Goal: Task Accomplishment & Management: Complete application form

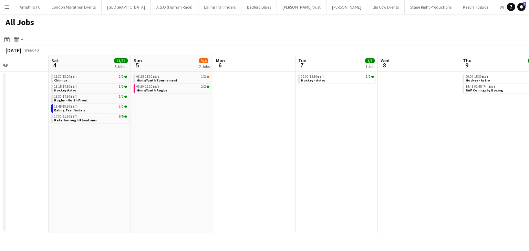
scroll to position [0, 283]
drag, startPoint x: 350, startPoint y: 123, endPoint x: 259, endPoint y: 122, distance: 91.3
click at [259, 122] on app-calendar-viewport "Tue 30 Wed 1 1/1 1 Job Thu 2 Fri 3 Sat 4 11/11 5 Jobs Sun 5 3/4 2 Jobs Mon 6 Tu…" at bounding box center [264, 144] width 529 height 178
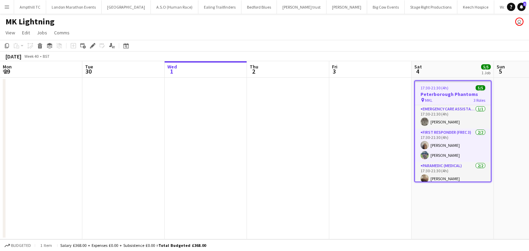
scroll to position [0, 236]
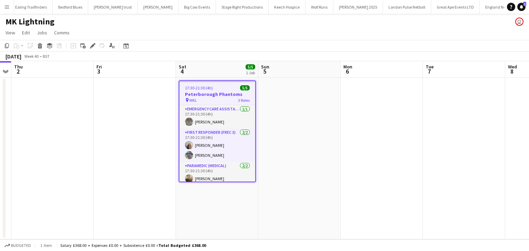
click at [3, 6] on button "Menu" at bounding box center [7, 7] width 14 height 14
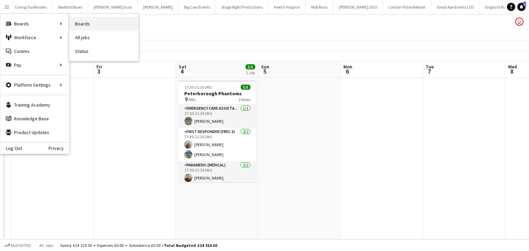
click at [79, 20] on link "Boards" at bounding box center [104, 24] width 69 height 14
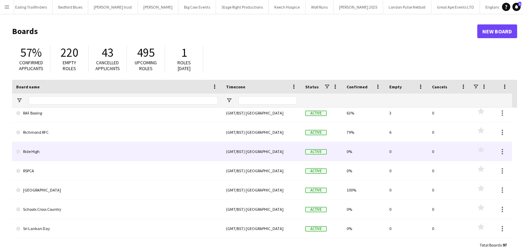
scroll to position [1385, 0]
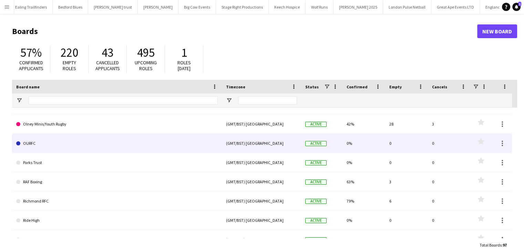
click at [81, 148] on link "OURFC" at bounding box center [116, 143] width 201 height 19
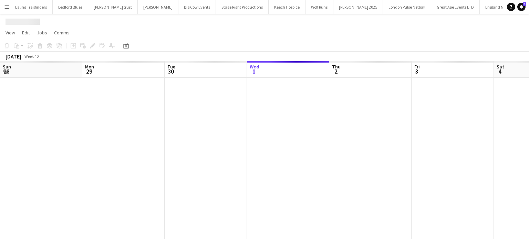
click at [80, 148] on div at bounding box center [494, 159] width 988 height 162
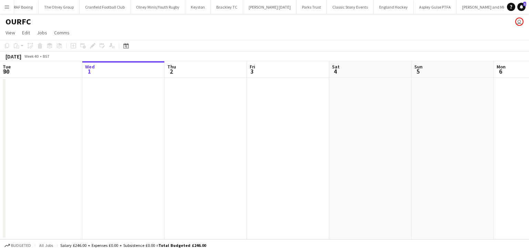
drag, startPoint x: 152, startPoint y: 136, endPoint x: 83, endPoint y: 137, distance: 69.6
click at [116, 137] on app-calendar-viewport "Sun 28 Mon 29 Tue 30 Wed 1 Thu 2 Fri 3 Sat 4 Sun 5 Mon 6 Tue 7 Wed 8 Thu 9" at bounding box center [264, 150] width 529 height 178
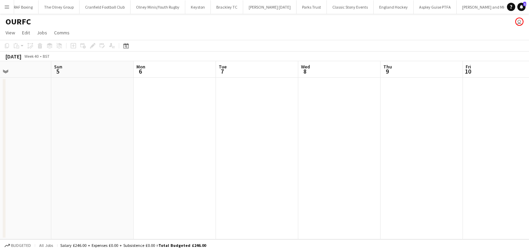
drag, startPoint x: 230, startPoint y: 130, endPoint x: 299, endPoint y: 127, distance: 68.9
click at [169, 136] on app-calendar-viewport "Thu 2 Fri 3 Sat 4 Sun 5 Mon 6 Tue 7 Wed 8 Thu 9 Fri 10 Sat 11 Sun 12 Mon 13" at bounding box center [264, 150] width 529 height 178
drag, startPoint x: 284, startPoint y: 135, endPoint x: 138, endPoint y: 137, distance: 145.7
click at [156, 137] on app-calendar-viewport "Thu 2 Fri 3 Sat 4 Sun 5 Mon 6 Tue 7 Wed 8 Thu 9 Fri 10 Sat 11 Sun 12 Mon 13" at bounding box center [264, 150] width 529 height 178
drag, startPoint x: 295, startPoint y: 134, endPoint x: 116, endPoint y: 138, distance: 179.5
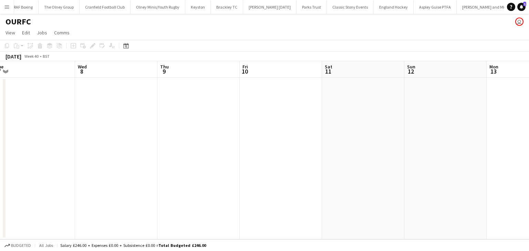
click at [117, 138] on app-calendar-viewport "Sat 4 Sun 5 Mon 6 Tue 7 Wed 8 Thu 9 Fri 10 Sat 11 Sun 12 Mon 13 Tue 14 Wed 15" at bounding box center [264, 150] width 529 height 178
drag, startPoint x: 297, startPoint y: 131, endPoint x: 158, endPoint y: 137, distance: 139.3
click at [160, 137] on app-calendar-viewport "Mon 6 Tue 7 Wed 8 Thu 9 Fri 10 Sat 11 Sun 12 Mon 13 Tue 14 Wed 15 Thu 16 Fri 17" at bounding box center [264, 150] width 529 height 178
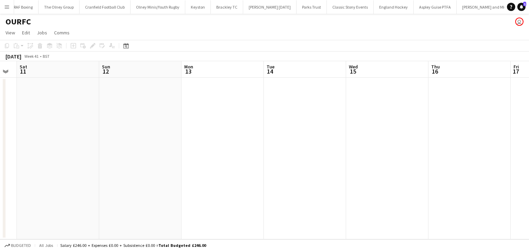
drag, startPoint x: 400, startPoint y: 108, endPoint x: 262, endPoint y: 108, distance: 137.8
click at [258, 110] on app-calendar-viewport "Wed 8 Thu 9 Fri 10 Sat 11 Sun 12 Mon 13 Tue 14 Wed 15 Thu 16 Fri 17 Sat 18 Sun …" at bounding box center [264, 150] width 529 height 178
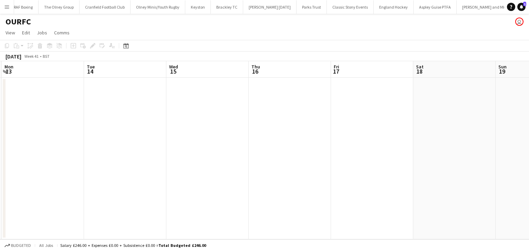
click at [334, 101] on app-date-cell at bounding box center [372, 159] width 82 height 162
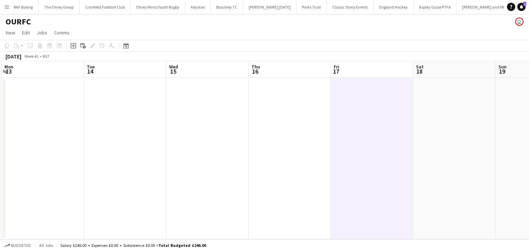
click at [346, 101] on app-date-cell at bounding box center [372, 159] width 82 height 162
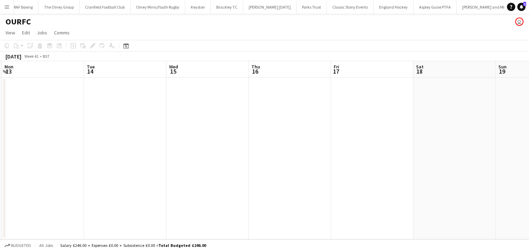
click at [333, 100] on app-date-cell at bounding box center [372, 159] width 82 height 162
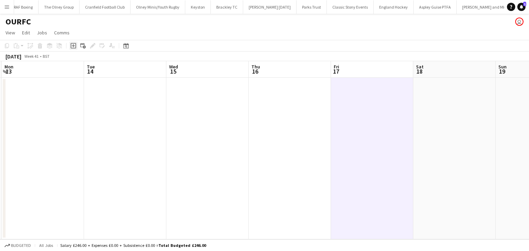
click at [72, 46] on icon "Add job" at bounding box center [74, 46] width 6 height 6
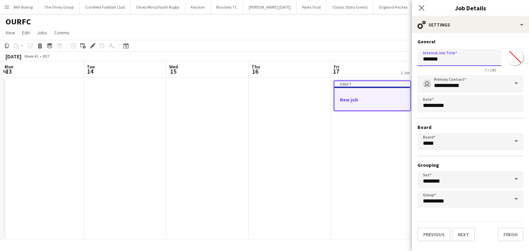
drag, startPoint x: 452, startPoint y: 63, endPoint x: 368, endPoint y: 60, distance: 84.4
click at [368, 60] on body "Menu Boards Boards Boards All jobs Status Workforce Workforce My Workforce Recr…" at bounding box center [264, 125] width 529 height 251
type input "*****"
click at [465, 234] on button "Next" at bounding box center [463, 235] width 23 height 14
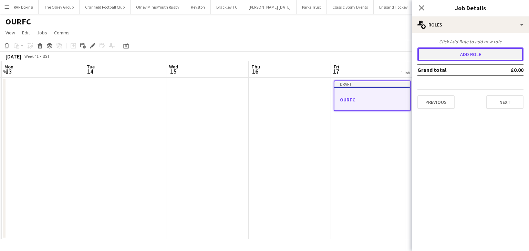
click at [475, 54] on button "Add role" at bounding box center [470, 55] width 106 height 14
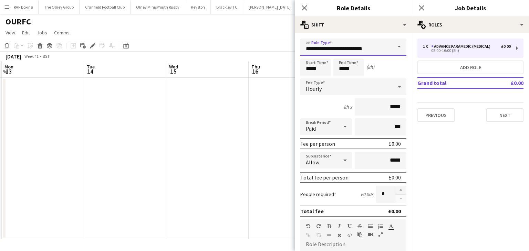
click at [362, 48] on input "**********" at bounding box center [353, 47] width 106 height 17
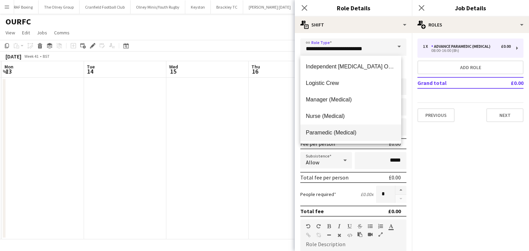
click at [329, 131] on span "Paramedic (Medical)" at bounding box center [351, 133] width 90 height 7
type input "**********"
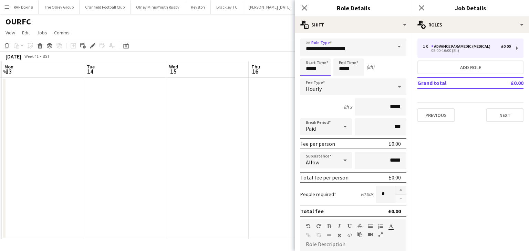
click at [316, 68] on input "*****" at bounding box center [315, 67] width 30 height 17
drag, startPoint x: 323, startPoint y: 65, endPoint x: 319, endPoint y: 61, distance: 5.8
click at [323, 65] on input "*****" at bounding box center [315, 67] width 30 height 17
click at [309, 55] on div at bounding box center [309, 55] width 14 height 7
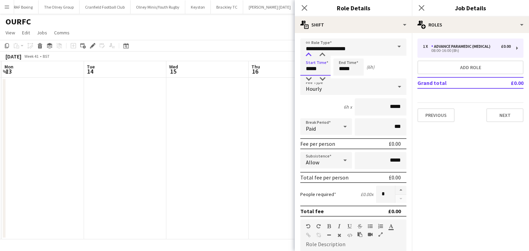
click at [309, 55] on div at bounding box center [309, 55] width 14 height 7
click at [313, 56] on div at bounding box center [309, 55] width 14 height 7
click at [310, 55] on div at bounding box center [309, 55] width 14 height 7
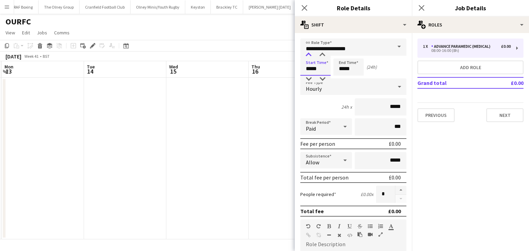
click at [311, 55] on div at bounding box center [309, 55] width 14 height 7
type input "*****"
click at [324, 55] on div at bounding box center [322, 55] width 14 height 7
click at [346, 69] on input "*****" at bounding box center [348, 67] width 30 height 17
click at [340, 53] on div at bounding box center [342, 55] width 14 height 7
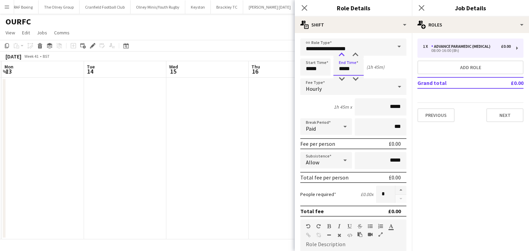
click at [340, 53] on div at bounding box center [342, 55] width 14 height 7
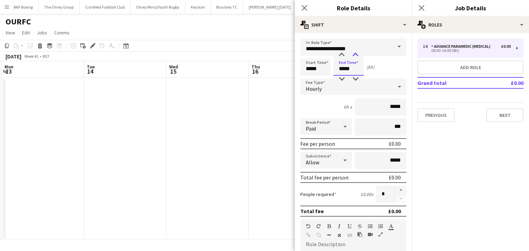
click at [353, 53] on div at bounding box center [356, 55] width 14 height 7
type input "*****"
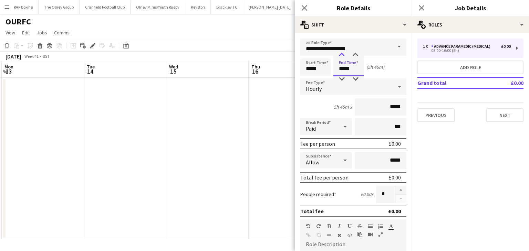
click at [340, 54] on div at bounding box center [342, 55] width 14 height 7
click at [330, 127] on div "Paid" at bounding box center [319, 126] width 38 height 17
click at [323, 163] on span "Unpaid" at bounding box center [325, 163] width 38 height 7
click at [327, 161] on div "Allow" at bounding box center [319, 160] width 38 height 17
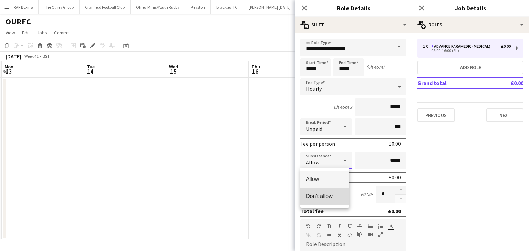
click at [327, 191] on mat-option "Don't allow" at bounding box center [324, 196] width 49 height 17
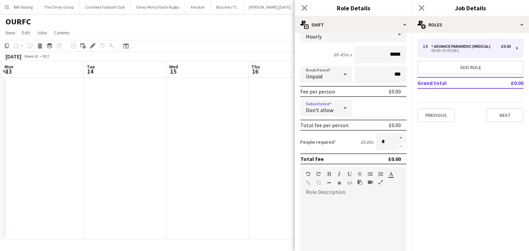
scroll to position [138, 0]
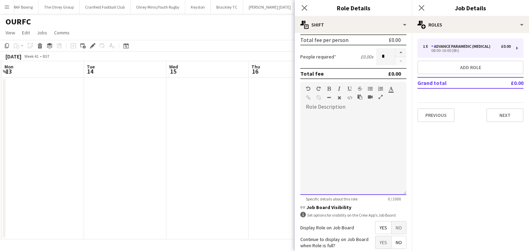
click at [321, 120] on div at bounding box center [353, 154] width 106 height 83
drag, startPoint x: 377, startPoint y: 134, endPoint x: 306, endPoint y: 116, distance: 74.0
click at [306, 116] on div "**********" at bounding box center [350, 154] width 101 height 83
copy div "**********"
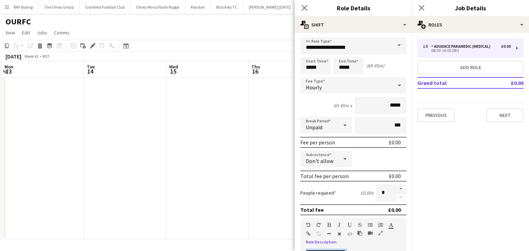
scroll to position [0, 0]
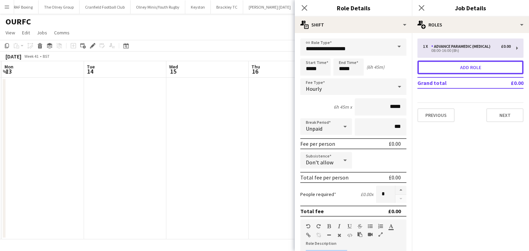
drag, startPoint x: 473, startPoint y: 66, endPoint x: 464, endPoint y: 69, distance: 9.0
click at [473, 66] on button "Add role" at bounding box center [470, 68] width 106 height 14
type input "**********"
type input "*****"
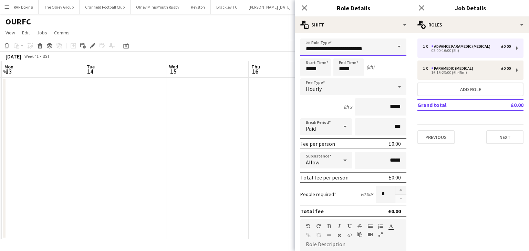
click at [365, 54] on input "**********" at bounding box center [353, 47] width 106 height 17
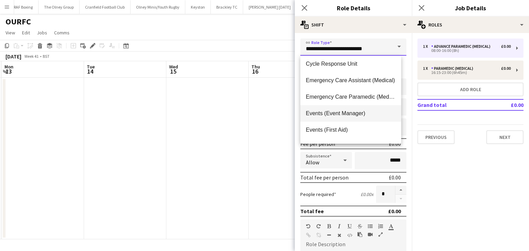
scroll to position [69, 0]
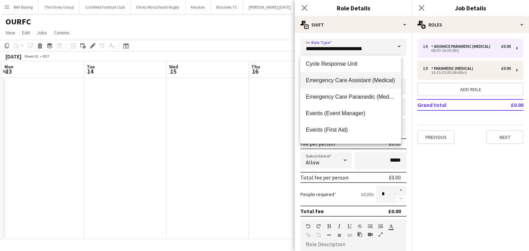
click at [366, 77] on span "Emergency Care Assistant (Medical)" at bounding box center [351, 80] width 90 height 7
type input "**********"
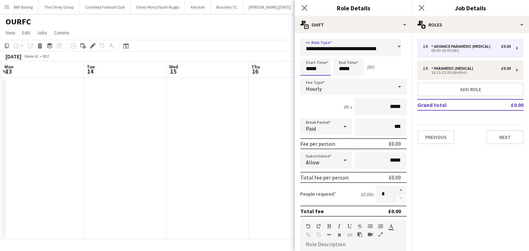
scroll to position [0, 0]
click at [321, 69] on input "*****" at bounding box center [315, 67] width 30 height 17
click at [308, 55] on div at bounding box center [309, 55] width 14 height 7
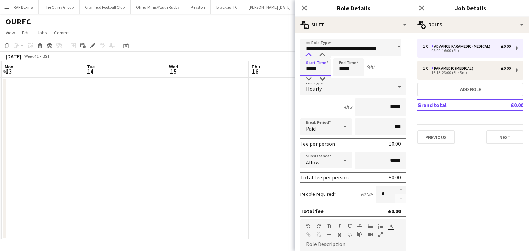
click at [308, 55] on div at bounding box center [309, 55] width 14 height 7
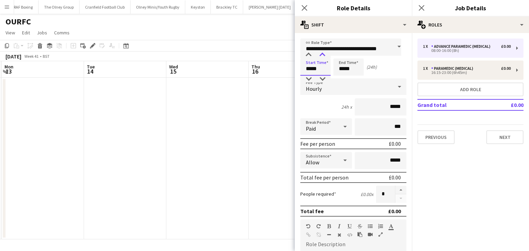
type input "*****"
click at [321, 54] on div at bounding box center [322, 55] width 14 height 7
click at [345, 64] on input "*****" at bounding box center [348, 67] width 30 height 17
click at [343, 54] on div at bounding box center [342, 55] width 14 height 7
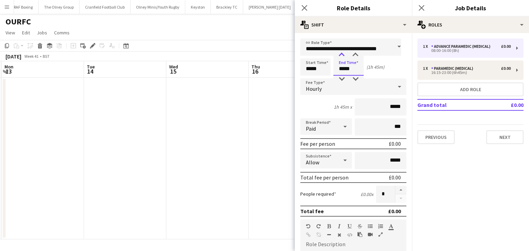
click at [343, 54] on div at bounding box center [342, 55] width 14 height 7
type input "*****"
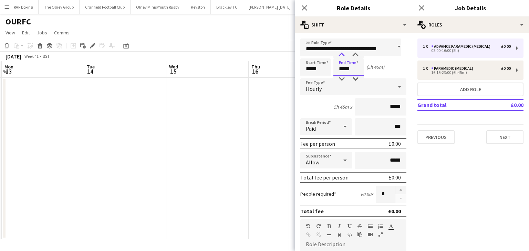
click at [343, 54] on div at bounding box center [342, 55] width 14 height 7
click at [327, 90] on div "Hourly" at bounding box center [346, 87] width 92 height 17
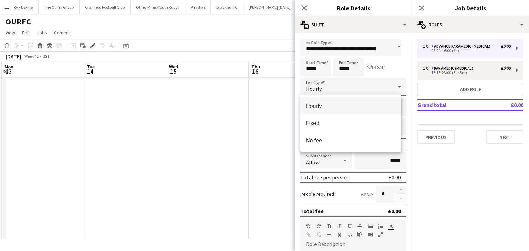
click at [328, 90] on div at bounding box center [264, 125] width 529 height 251
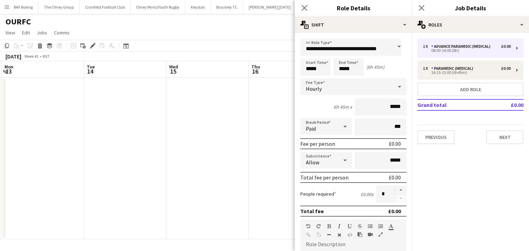
click at [324, 126] on div "Paid" at bounding box center [319, 126] width 38 height 17
click at [326, 166] on span "Unpaid" at bounding box center [325, 163] width 38 height 7
click at [327, 159] on div "Allow" at bounding box center [319, 160] width 38 height 17
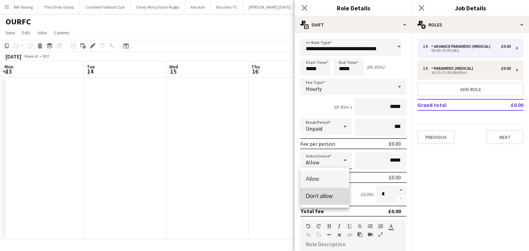
click at [322, 197] on span "Don't allow" at bounding box center [325, 196] width 38 height 7
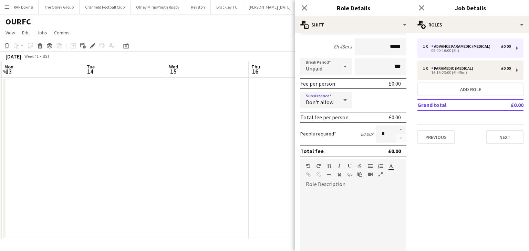
scroll to position [138, 0]
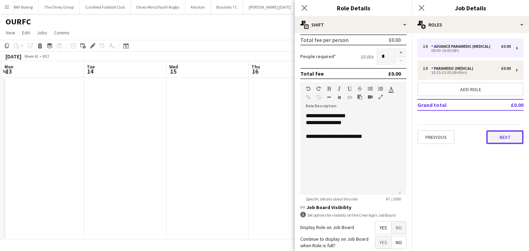
click at [508, 136] on button "Next" at bounding box center [504, 138] width 37 height 14
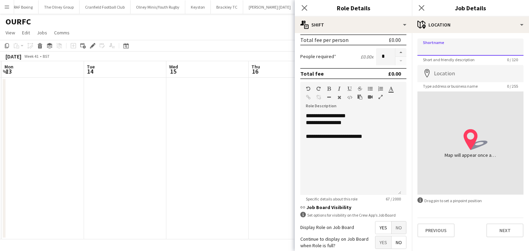
click at [445, 50] on input "Shortname" at bounding box center [470, 47] width 106 height 17
type input "*****"
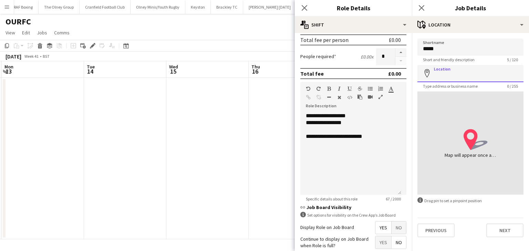
click at [455, 72] on input "Location" at bounding box center [470, 73] width 106 height 17
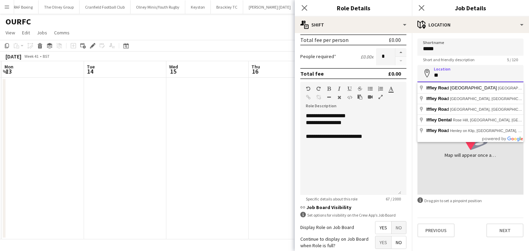
type input "*"
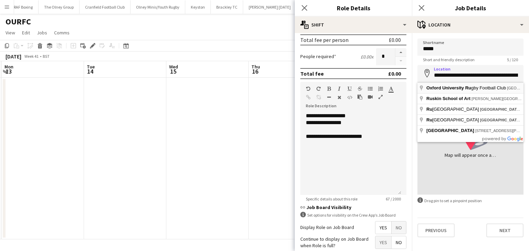
type input "**********"
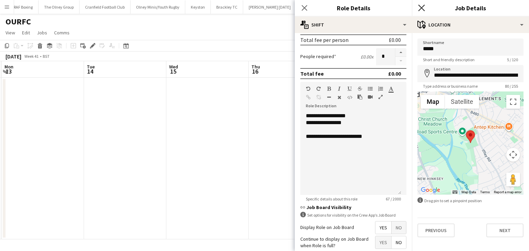
click at [418, 6] on icon "Close pop-in" at bounding box center [421, 7] width 7 height 7
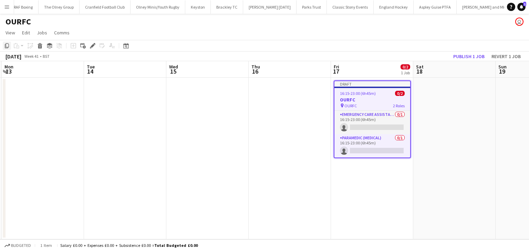
click at [6, 45] on icon "Copy" at bounding box center [7, 46] width 6 height 6
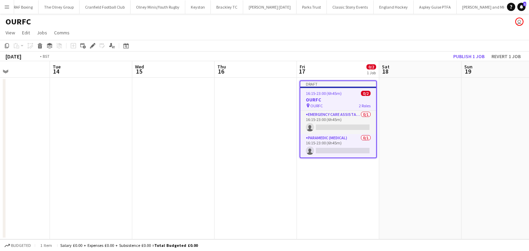
drag, startPoint x: 467, startPoint y: 166, endPoint x: 229, endPoint y: 164, distance: 238.0
click at [222, 170] on app-calendar-viewport "Fri 10 Sat 11 Sun 12 Mon 13 Tue 14 Wed 15 Thu 16 Fri 17 0/2 1 Job Sat 18 Sun 19…" at bounding box center [264, 150] width 529 height 178
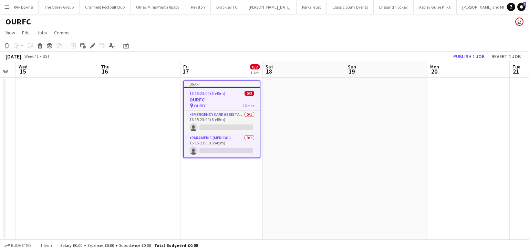
drag, startPoint x: 264, startPoint y: 167, endPoint x: 135, endPoint y: 167, distance: 128.8
click at [135, 167] on app-calendar-viewport "Sun 12 Mon 13 Tue 14 Wed 15 Thu 16 Fri 17 0/2 1 Job Sat 18 Sun 19 Mon 20 Tue 21…" at bounding box center [264, 150] width 529 height 178
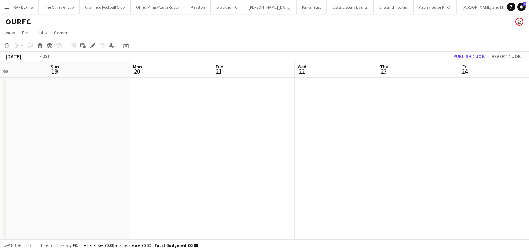
drag, startPoint x: 227, startPoint y: 157, endPoint x: 231, endPoint y: 146, distance: 11.0
click at [88, 154] on app-calendar-viewport "Wed 15 Thu 16 Fri 17 0/2 1 Job Sat 18 Sun 19 Mon 20 Tue 21 Wed 22 Thu 23 Fri 24…" at bounding box center [264, 150] width 529 height 178
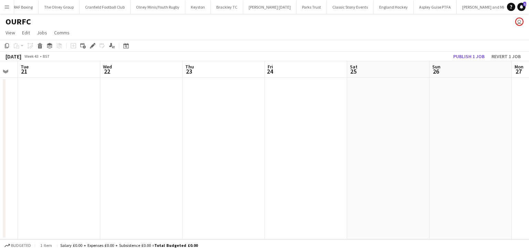
drag, startPoint x: 263, startPoint y: 146, endPoint x: 173, endPoint y: 137, distance: 90.1
click at [158, 145] on app-calendar-viewport "Fri 17 0/2 1 Job Sat 18 Sun 19 Mon 20 Tue 21 Wed 22 Thu 23 Fri 24 Sat 25 Sun 26…" at bounding box center [264, 150] width 529 height 178
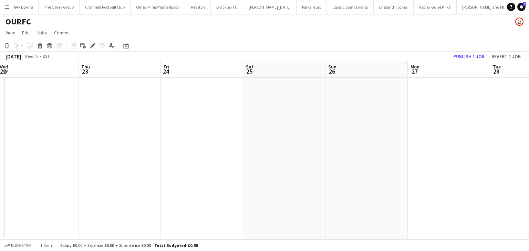
click at [201, 102] on app-date-cell at bounding box center [202, 159] width 82 height 162
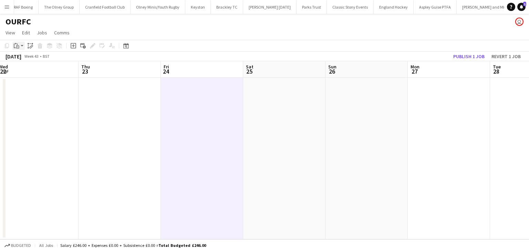
click at [13, 46] on div "Paste" at bounding box center [16, 46] width 8 height 8
click at [39, 58] on link "Paste Ctrl+V" at bounding box center [50, 59] width 65 height 6
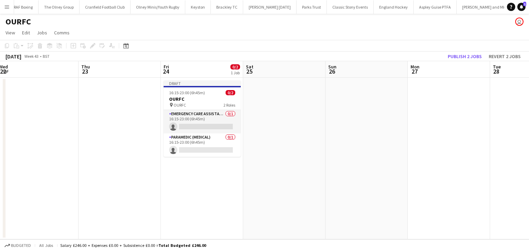
drag, startPoint x: 350, startPoint y: 152, endPoint x: 77, endPoint y: 145, distance: 272.2
click at [120, 151] on app-calendar-viewport "Sun 19 Mon 20 Tue 21 Wed 22 Thu 23 Fri 24 0/2 1 Job Sat 25 Sun 26 Mon 27 Tue 28…" at bounding box center [264, 150] width 529 height 178
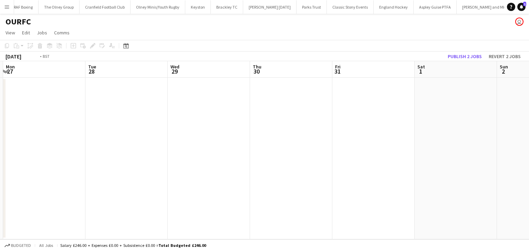
drag, startPoint x: 281, startPoint y: 143, endPoint x: 54, endPoint y: 139, distance: 227.4
click at [82, 143] on app-calendar-viewport "Fri 24 0/2 1 Job Sat 25 Sun 26 Mon 27 Tue 28 Wed 29 Thu 30 Fri 31 Sat 1 Sun 2 M…" at bounding box center [264, 150] width 529 height 178
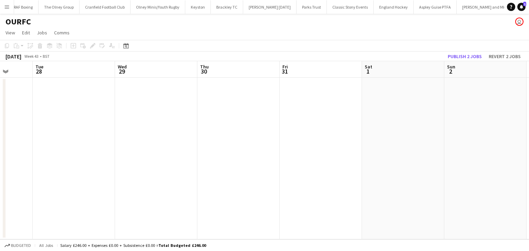
drag, startPoint x: 338, startPoint y: 146, endPoint x: 95, endPoint y: 139, distance: 242.6
click at [97, 146] on app-calendar-viewport "Fri 24 0/2 1 Job Sat 25 Sun 26 Mon 27 Tue 28 Wed 29 Thu 30 Fri 31 Sat 1 Sun 2 M…" at bounding box center [264, 150] width 529 height 178
drag, startPoint x: 195, startPoint y: 149, endPoint x: 173, endPoint y: 140, distance: 23.8
click at [95, 147] on app-calendar-viewport "Tue 28 Wed 29 Thu 30 Fri 31 Sat 1 Sun 2 Mon 3 Tue 4 Wed 5 Thu 6 Fri 7 Sat 8" at bounding box center [264, 150] width 529 height 178
click at [145, 155] on app-calendar-viewport "Thu 30 Fri 31 Sat 1 Sun 2 Mon 3 Tue 4 Wed 5 Thu 6 Fri 7 Sat 8 Sun 9 Mon 10" at bounding box center [264, 150] width 529 height 178
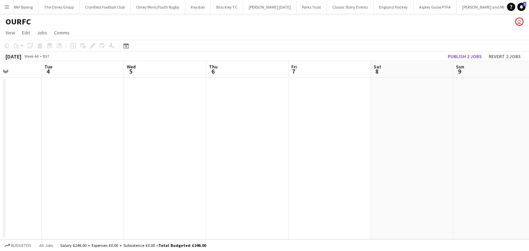
drag, startPoint x: 376, startPoint y: 145, endPoint x: 147, endPoint y: 137, distance: 228.8
click at [219, 146] on app-calendar-viewport "Sat 1 Sun 2 Mon 3 Tue 4 Wed 5 Thu 6 Fri 7 Sat 8 Sun 9 Mon 10 Tue 11 Wed 12" at bounding box center [264, 150] width 529 height 178
drag, startPoint x: 263, startPoint y: 144, endPoint x: 74, endPoint y: 143, distance: 189.1
click at [86, 152] on app-calendar-viewport "Wed 5 Thu 6 Fri 7 Sat 8 Sun 9 Mon 10 Tue 11 Wed 12 Thu 13 Fri 14 Sat 15 Sun 16" at bounding box center [264, 150] width 529 height 178
drag, startPoint x: 306, startPoint y: 149, endPoint x: 162, endPoint y: 142, distance: 144.9
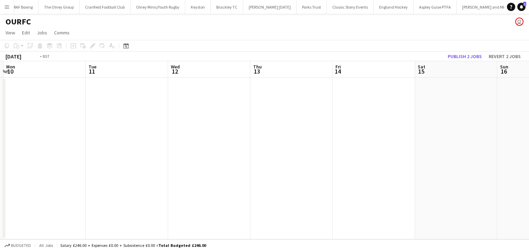
click at [120, 146] on app-calendar-viewport "Fri 7 Sat 8 Sun 9 Mon 10 Tue 11 Wed 12 Thu 13 Fri 14 Sat 15 Sun 16 Mon 17 Tue 18" at bounding box center [264, 150] width 529 height 178
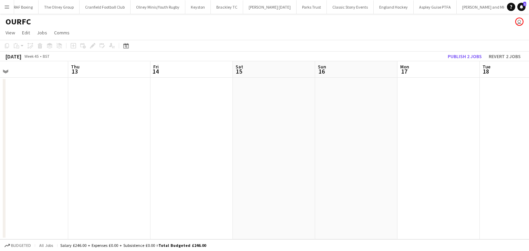
drag, startPoint x: 320, startPoint y: 153, endPoint x: 273, endPoint y: 144, distance: 47.7
click at [58, 165] on app-calendar-viewport "Sun 9 Mon 10 Tue 11 Wed 12 Thu 13 Fri 14 Sat 15 Sun 16 Mon 17 Tue 18 Wed 19 Thu…" at bounding box center [264, 150] width 529 height 178
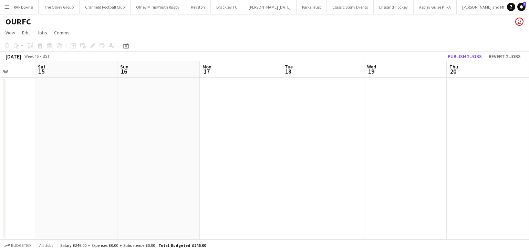
drag, startPoint x: 198, startPoint y: 157, endPoint x: 284, endPoint y: 140, distance: 88.1
click at [190, 157] on app-calendar-viewport "Tue 11 Wed 12 Thu 13 Fri 14 Sat 15 Sun 16 Mon 17 Tue 18 Wed 19 Thu 20 Fri 21 Sa…" at bounding box center [264, 150] width 529 height 178
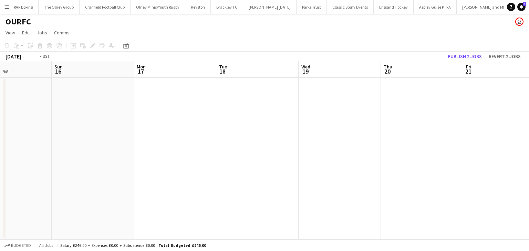
click at [196, 145] on app-calendar-viewport "Thu 13 Fri 14 Sat 15 Sun 16 Mon 17 Tue 18 Wed 19 Thu 20 Fri 21 Sat 22 Sun 23 Mo…" at bounding box center [264, 150] width 529 height 178
drag, startPoint x: 453, startPoint y: 137, endPoint x: 242, endPoint y: 137, distance: 210.8
click at [242, 137] on app-calendar-viewport "Sun 16 Mon 17 Tue 18 Wed 19 Thu 20 Fri 21 Sat 22 Sun 23 Mon 24 Tue 25 Wed 26 Th…" at bounding box center [264, 150] width 529 height 178
drag, startPoint x: 457, startPoint y: 141, endPoint x: 318, endPoint y: 139, distance: 138.8
click at [269, 141] on app-calendar-viewport "Fri 21 Sat 22 Sun 23 Mon 24 Tue 25 Wed 26 Thu 27 Fri 28 Sat 29 Sun 30 Mon 1 Tue…" at bounding box center [264, 150] width 529 height 178
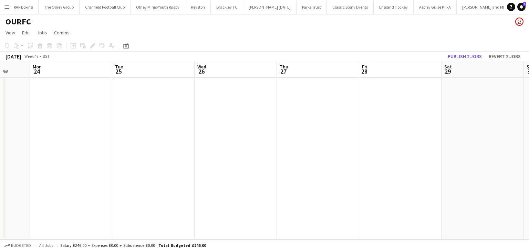
drag, startPoint x: 452, startPoint y: 158, endPoint x: 325, endPoint y: 151, distance: 127.3
click at [249, 159] on app-calendar-viewport "Fri 21 Sat 22 Sun 23 Mon 24 Tue 25 Wed 26 Thu 27 Fri 28 Sat 29 Sun 30 Mon 1 Tue…" at bounding box center [264, 150] width 529 height 178
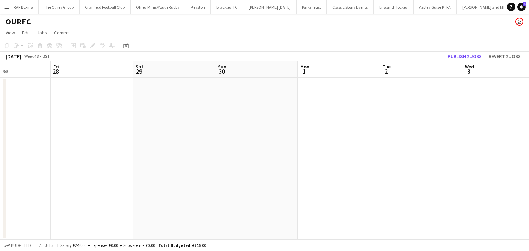
drag, startPoint x: 327, startPoint y: 148, endPoint x: 510, endPoint y: 136, distance: 184.3
click at [270, 148] on app-calendar-viewport "Tue 25 Wed 26 Thu 27 Fri 28 Sat 29 Sun 30 Mon 1 Tue 2 Wed 3 Thu 4 Fri 5 Sat 6" at bounding box center [264, 150] width 529 height 178
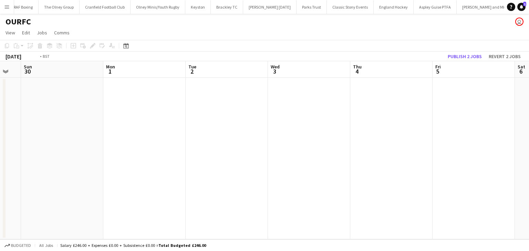
drag, startPoint x: 364, startPoint y: 100, endPoint x: 220, endPoint y: 97, distance: 144.0
click at [203, 100] on app-calendar-viewport "Thu 27 Fri 28 Sat 29 Sun 30 Mon 1 Tue 2 Wed 3 Thu 4 Fri 5 Sat 6 Sun 7 Mon 8" at bounding box center [264, 150] width 529 height 178
drag, startPoint x: 307, startPoint y: 127, endPoint x: 134, endPoint y: 127, distance: 172.9
click at [134, 127] on app-calendar-viewport "Sat 29 Sun 30 Mon 1 Tue 2 Wed 3 Thu 4 Fri 5 Sat 6 Sun 7 Mon 8 Tue 9 Wed 10" at bounding box center [264, 150] width 529 height 178
drag, startPoint x: 237, startPoint y: 147, endPoint x: 107, endPoint y: 143, distance: 129.6
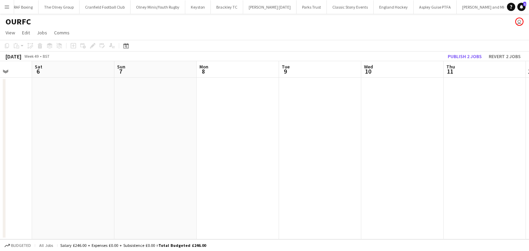
click at [82, 147] on app-calendar-viewport "Wed 3 Thu 4 Fri 5 Sat 6 Sun 7 Mon 8 Tue 9 Wed 10 Thu 11 Fri 12 Sat 13 Sun 14" at bounding box center [264, 150] width 529 height 178
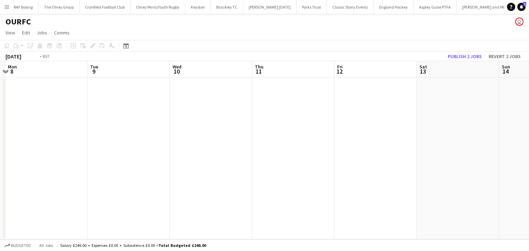
drag, startPoint x: 201, startPoint y: 156, endPoint x: 99, endPoint y: 155, distance: 102.3
click at [78, 156] on app-calendar-viewport "Fri 5 Sat 6 Sun 7 Mon 8 Tue 9 Wed 10 Thu 11 Fri 12 Sat 13 Sun 14 Mon 15 Tue 16" at bounding box center [264, 150] width 529 height 178
drag, startPoint x: 181, startPoint y: 155, endPoint x: 87, endPoint y: 149, distance: 94.5
click at [85, 149] on app-calendar-viewport "Sun 7 Mon 8 Tue 9 Wed 10 Thu 11 Fri 12 Sat 13 Sun 14 Mon 15 Tue 16 Wed 17 Thu 18" at bounding box center [264, 150] width 529 height 178
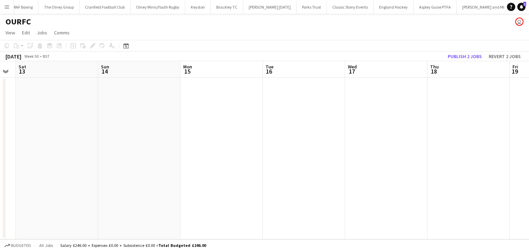
drag, startPoint x: 97, startPoint y: 159, endPoint x: 25, endPoint y: 159, distance: 71.6
click at [26, 159] on app-calendar-viewport "Wed 10 Thu 11 Fri 12 Sat 13 Sun 14 Mon 15 Tue 16 Wed 17 Thu 18 Fri 19 Sat 20 Su…" at bounding box center [264, 150] width 529 height 178
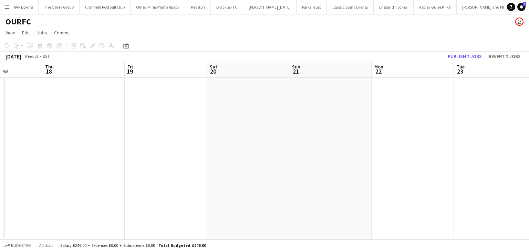
drag, startPoint x: 185, startPoint y: 150, endPoint x: 252, endPoint y: 159, distance: 68.1
click at [139, 150] on app-calendar-viewport "Sun 14 Mon 15 Tue 16 Wed 17 Thu 18 Fri 19 Sat 20 Sun 21 Mon 22 Tue 23 Wed 24 Th…" at bounding box center [264, 150] width 529 height 178
drag, startPoint x: 219, startPoint y: 160, endPoint x: 336, endPoint y: 164, distance: 116.5
click at [61, 159] on app-calendar-viewport "Sun 14 Mon 15 Tue 16 Wed 17 Thu 18 Fri 19 Sat 20 Sun 21 Mon 22 Tue 23 Wed 24 Th…" at bounding box center [264, 150] width 529 height 178
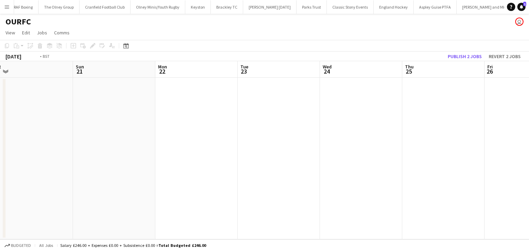
click at [131, 153] on app-calendar-viewport "Thu 18 Fri 19 Sat 20 Sun 21 Mon 22 Tue 23 Wed 24 Thu 25 Fri 26 Sat 27 Sun 28 Mo…" at bounding box center [264, 150] width 529 height 178
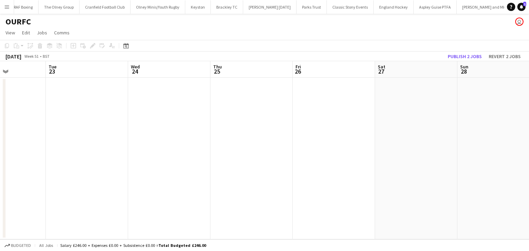
click at [79, 146] on app-calendar-viewport "Sat 20 Sun 21 Mon 22 Tue 23 Wed 24 Thu 25 Fri 26 Sat 27 Sun 28 Mon 29 Tue 30 We…" at bounding box center [264, 150] width 529 height 178
drag, startPoint x: 318, startPoint y: 155, endPoint x: 105, endPoint y: 143, distance: 212.8
click at [110, 143] on app-calendar-viewport "Wed 24 Thu 25 Fri 26 Sat 27 Sun 28 Mon 29 Tue 30 Wed 31 Thu 1 Fri 2 Sat 3 Sun 4" at bounding box center [264, 150] width 529 height 178
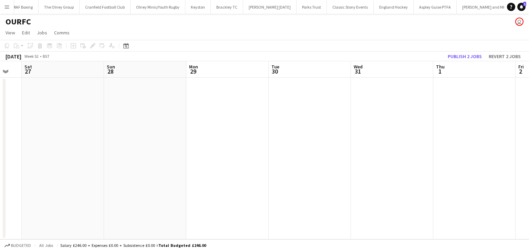
drag, startPoint x: 290, startPoint y: 160, endPoint x: 125, endPoint y: 152, distance: 165.2
click at [127, 153] on app-calendar-viewport "Wed 24 Thu 25 Fri 26 Sat 27 Sun 28 Mon 29 Tue 30 Wed 31 Thu 1 Fri 2 Sat 3 Sun 4" at bounding box center [264, 150] width 529 height 178
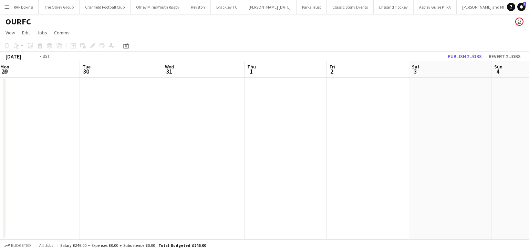
drag, startPoint x: 277, startPoint y: 162, endPoint x: 121, endPoint y: 148, distance: 155.9
click at [103, 148] on app-calendar-viewport "Fri 26 Sat 27 Sun 28 Mon 29 Tue 30 Wed 31 Thu 1 Fri 2 Sat 3 Sun 4 Mon 5 Tue 6" at bounding box center [264, 150] width 529 height 178
drag, startPoint x: 224, startPoint y: 151, endPoint x: 49, endPoint y: 145, distance: 174.7
click at [96, 150] on app-calendar-viewport "Sun 28 Mon 29 Tue 30 Wed 31 Thu 1 Fri 2 Sat 3 Sun 4 Mon 5 Tue 6 Wed 7 Thu 8" at bounding box center [264, 150] width 529 height 178
drag, startPoint x: 165, startPoint y: 156, endPoint x: 58, endPoint y: 153, distance: 106.5
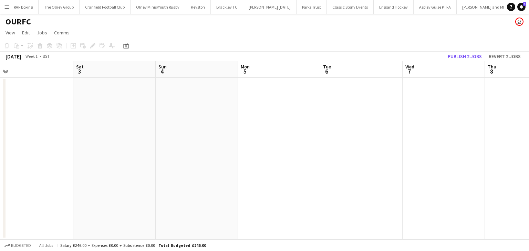
click at [63, 155] on app-calendar-viewport "Wed 31 Thu 1 Fri 2 Sat 3 Sun 4 Mon 5 Tue 6 Wed 7 Thu 8 Fri 9 Sat 10 Sun 11" at bounding box center [264, 150] width 529 height 178
drag
click at [39, 142] on app-calendar-viewport "Fri 2 Sat 3 Sun 4 Mon 5 Tue 6 Wed 7 Thu 8 Fri 9 Sat 10 Sun 11 Mon 12 Tue 13" at bounding box center [264, 150] width 529 height 178
click at [41, 138] on app-calendar-viewport "Sun 4 Mon 5 Tue 6 Wed 7 Thu 8 Fri 9 Sat 10 Sun 11 Mon 12 Tue 13 Wed 14 Thu 15" at bounding box center [264, 150] width 529 height 178
click at [1, 142] on app-calendar-viewport "Tue 6 Wed 7 Thu 8 Fri 9 Sat 10 Sun 11 Mon 12 Tue 13 Wed 14 Thu 15 Fri 16 Sat 17" at bounding box center [264, 150] width 529 height 178
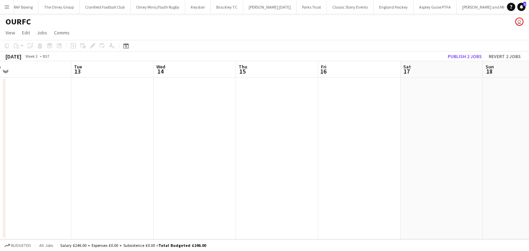
click at [0, 127] on app-calendar-viewport "Sat 10 Sun 11 Mon 12 Tue 13 Wed 14 Thu 15 Fri 16 Sat 17 Sun 18 Mon 19 Tue 20 We…" at bounding box center [264, 150] width 529 height 178
click at [0, 126] on app-calendar-viewport "Sat 10 Sun 11 Mon 12 Tue 13 Wed 14 Thu 15 Fri 16 Sat 17 Sun 18 Mon 19 Tue 20 We…" at bounding box center [264, 150] width 529 height 178
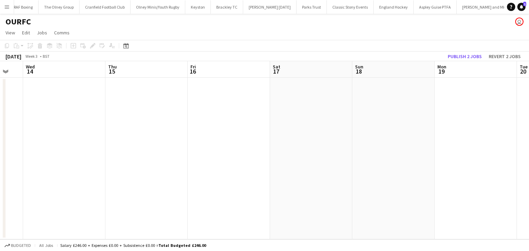
click at [101, 128] on app-calendar-viewport "Sat 10 Sun 11 Mon 12 Tue 13 Wed 14 Thu 15 Fri 16 Sat 17 Sun 18 Mon 19 Tue 20 We…" at bounding box center [264, 150] width 529 height 178
click at [143, 95] on app-calendar-viewport "Tue 13 Wed 14 Thu 15 Fri 16 Sat 17 Sun 18 Mon 19 Tue 20 Wed 21 Thu 22 Fri 23 Sa…" at bounding box center [264, 150] width 529 height 178
click at [475, 94] on app-date-cell at bounding box center [476, 159] width 82 height 162
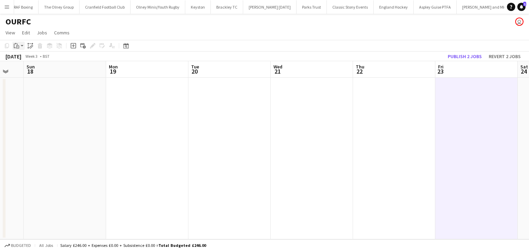
click at [22, 44] on app-action-btn "Paste" at bounding box center [18, 46] width 12 height 8
click at [25, 59] on link "Paste Ctrl+V" at bounding box center [50, 59] width 65 height 6
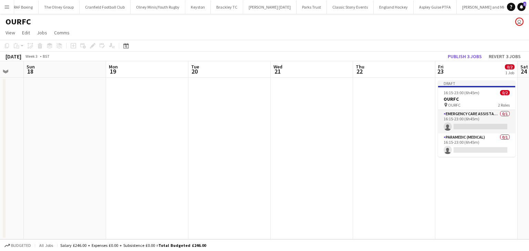
click at [371, 121] on app-date-cell at bounding box center [394, 159] width 82 height 162
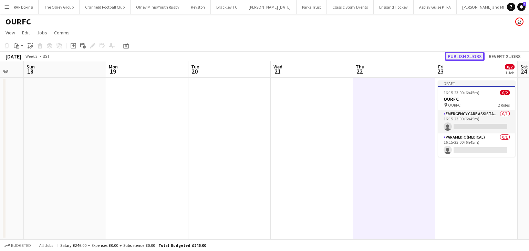
click at [472, 53] on button "Publish 3 jobs" at bounding box center [465, 56] width 40 height 9
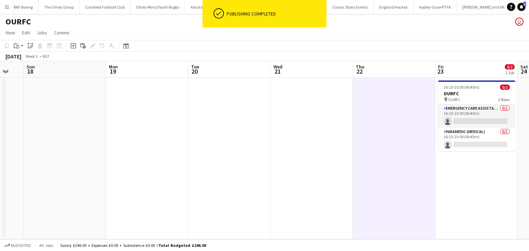
click at [124, 46] on icon "Date picker" at bounding box center [126, 46] width 6 height 6
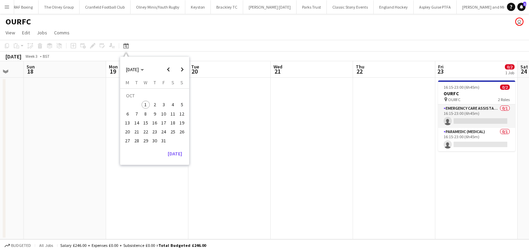
click at [164, 124] on span "17" at bounding box center [164, 123] width 8 height 8
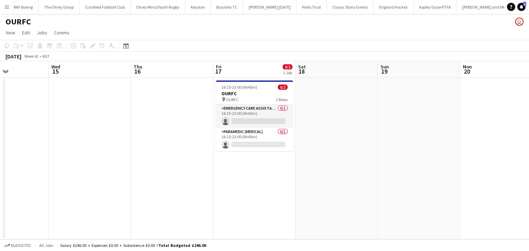
click at [106, 121] on app-calendar-viewport "Sun 12 Mon 13 Tue 14 Wed 15 Thu 16 Fri 17 0/2 1 Job Sat 18 Sun 19 Mon 20 Tue 21…" at bounding box center [264, 150] width 529 height 178
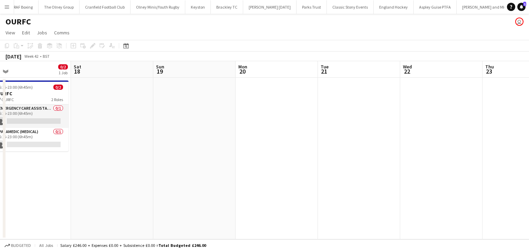
click at [121, 122] on app-calendar-viewport "Tue 14 Wed 15 Thu 16 Fri 17 0/2 1 Job Sat 18 Sun 19 Mon 20 Tue 21 Wed 22 Thu 23…" at bounding box center [264, 150] width 529 height 178
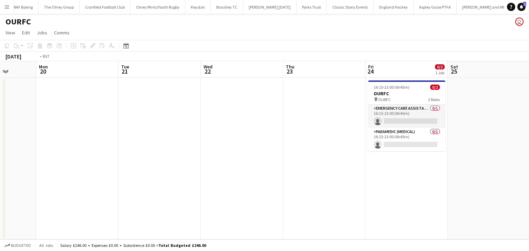
click at [180, 109] on app-calendar-viewport "Thu 16 Fri 17 0/2 1 Job Sat 18 Sun 19 Mon 20 Tue 21 Wed 22 Thu 23 Fri 24 0/2 1 …" at bounding box center [264, 150] width 529 height 178
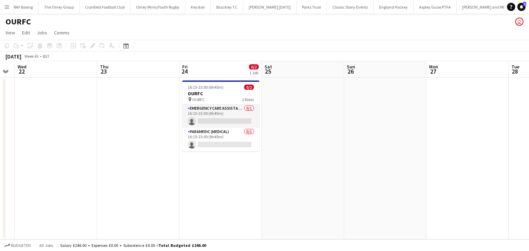
click at [225, 145] on app-card-role "Paramedic (Medical) 0/1 16:15-23:00 (6h45m) single-neutral-actions" at bounding box center [220, 139] width 77 height 23
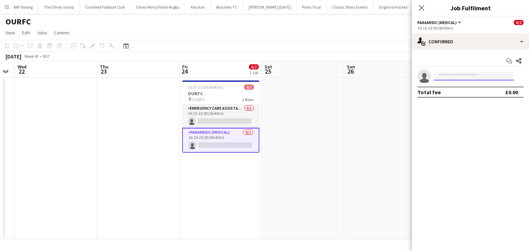
click at [455, 76] on input at bounding box center [474, 76] width 80 height 8
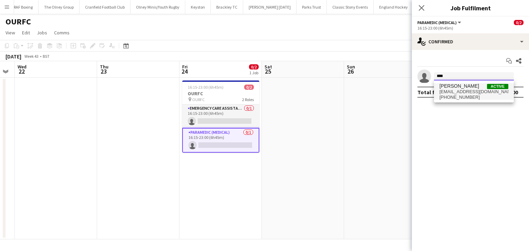
type input "****"
click at [462, 90] on span "davetheambo@msn.com" at bounding box center [473, 92] width 69 height 6
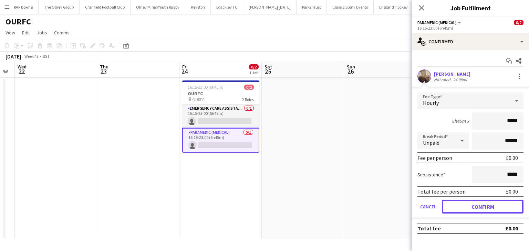
click at [453, 206] on button "Confirm" at bounding box center [483, 207] width 82 height 14
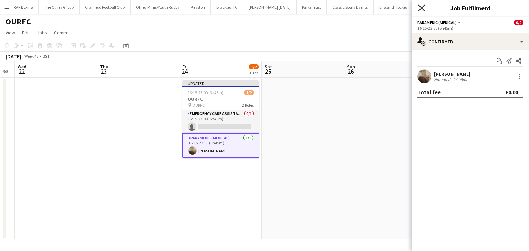
click at [423, 8] on icon "Close pop-in" at bounding box center [421, 7] width 7 height 7
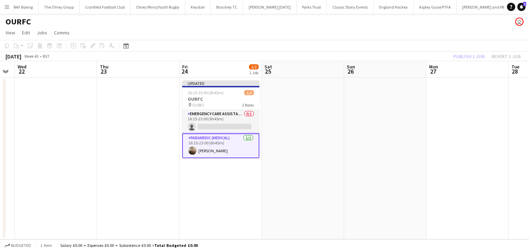
click at [453, 65] on app-board-header-date "Mon 27" at bounding box center [467, 69] width 82 height 17
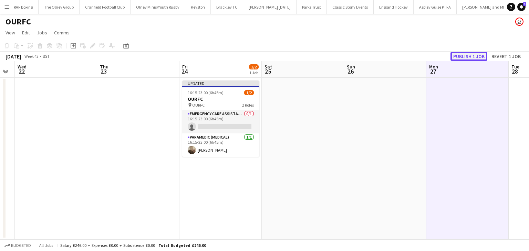
click at [459, 57] on button "Publish 1 job" at bounding box center [468, 56] width 37 height 9
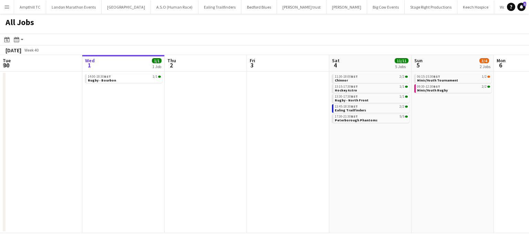
scroll to position [0, 283]
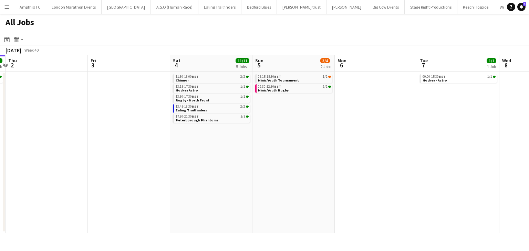
drag, startPoint x: 204, startPoint y: 131, endPoint x: 328, endPoint y: 130, distance: 124.3
click at [328, 130] on app-calendar-viewport "Tue 30 Wed 1 1/1 1 Job Thu 2 Fri 3 Sat 4 11/11 5 Jobs Sun 5 3/4 2 Jobs Mon 6 Tu…" at bounding box center [264, 144] width 529 height 178
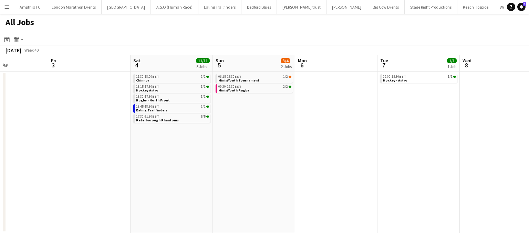
drag, startPoint x: 236, startPoint y: 135, endPoint x: 276, endPoint y: 140, distance: 40.3
click at [278, 139] on app-calendar-viewport "Tue 30 Wed 1 1/1 1 Job Thu 2 Fri 3 Sat 4 11/11 5 Jobs Sun 5 3/4 2 Jobs Mon 6 Tu…" at bounding box center [264, 144] width 529 height 178
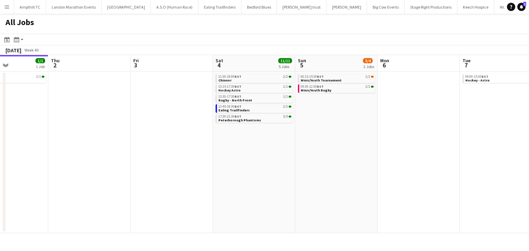
drag, startPoint x: 240, startPoint y: 141, endPoint x: 267, endPoint y: 140, distance: 27.6
click at [269, 139] on app-calendar-viewport "Mon 29 Tue 30 Wed 1 1/1 1 Job Thu 2 Fri 3 Sat 4 11/11 5 Jobs Sun 5 3/4 2 Jobs M…" at bounding box center [264, 144] width 529 height 178
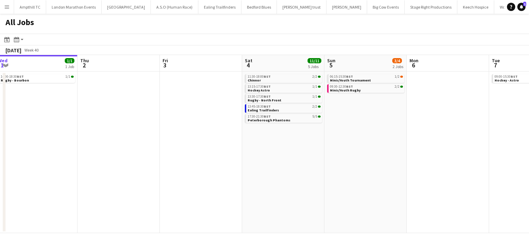
drag, startPoint x: 240, startPoint y: 140, endPoint x: 257, endPoint y: 138, distance: 16.7
click at [257, 138] on app-calendar-viewport "Mon 29 Tue 30 Wed 1 1/1 1 Job Thu 2 Fri 3 Sat 4 11/11 5 Jobs Sun 5 3/4 2 Jobs M…" at bounding box center [264, 144] width 529 height 178
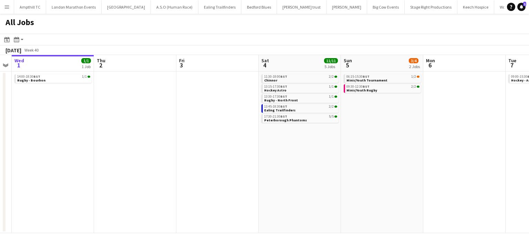
drag, startPoint x: 253, startPoint y: 139, endPoint x: 219, endPoint y: 143, distance: 34.3
click at [265, 140] on app-calendar-viewport "Mon 29 Tue 30 Wed 1 1/1 1 Job Thu 2 Fri 3 Sat 4 11/11 5 Jobs Sun 5 3/4 2 Jobs M…" at bounding box center [264, 144] width 529 height 178
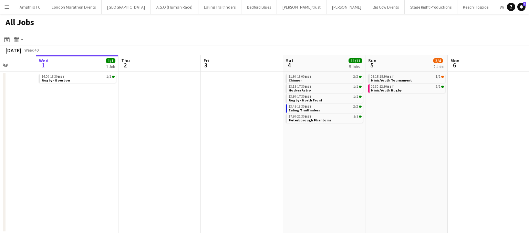
drag, startPoint x: 218, startPoint y: 142, endPoint x: 225, endPoint y: 143, distance: 6.2
click at [227, 142] on app-calendar-viewport "Sun 28 2/2 1 Job Mon 29 Tue 30 Wed 1 1/1 1 Job Thu 2 Fri 3 Sat 4 11/11 5 Jobs S…" at bounding box center [264, 144] width 529 height 178
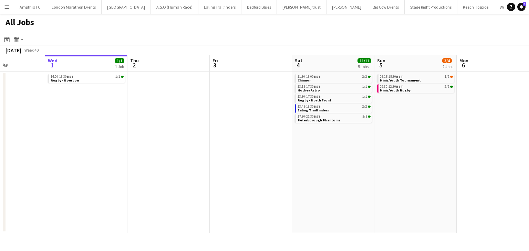
drag, startPoint x: 213, startPoint y: 145, endPoint x: 205, endPoint y: 146, distance: 7.9
click at [205, 146] on app-calendar-viewport "Sun 28 2/2 1 Job Mon 29 Tue 30 Wed 1 1/1 1 Job Thu 2 Fri 3 Sat 4 11/11 5 Jobs S…" at bounding box center [264, 144] width 529 height 178
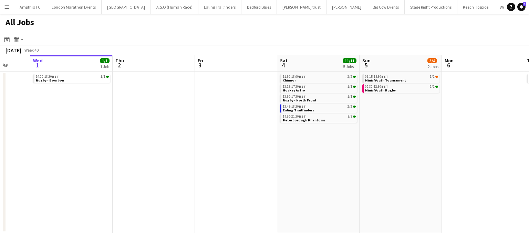
drag, startPoint x: 216, startPoint y: 146, endPoint x: 230, endPoint y: 146, distance: 14.1
click at [233, 146] on app-calendar-viewport "Sun 28 2/2 1 Job Mon 29 Tue 30 Wed 1 1/1 1 Job Thu 2 Fri 3 Sat 4 11/11 5 Jobs S…" at bounding box center [264, 144] width 529 height 178
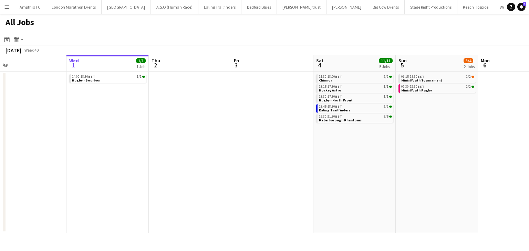
drag, startPoint x: 226, startPoint y: 148, endPoint x: 201, endPoint y: 149, distance: 24.5
click at [203, 149] on app-calendar-viewport "Sun 28 2/2 1 Job Mon 29 Tue 30 Wed 1 1/1 1 Job Thu 2 Fri 3 Sat 4 11/11 5 Jobs S…" at bounding box center [264, 144] width 529 height 178
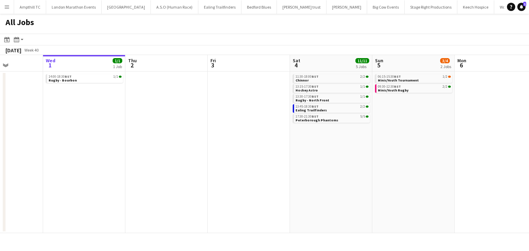
click at [208, 146] on app-date-cell at bounding box center [249, 153] width 82 height 162
click at [186, 147] on app-calendar-viewport "Sun 28 2/2 1 Job Mon 29 Tue 30 Wed 1 1/1 1 Job Thu 2 Fri 3 Sat 4 11/11 5 Jobs S…" at bounding box center [264, 144] width 529 height 178
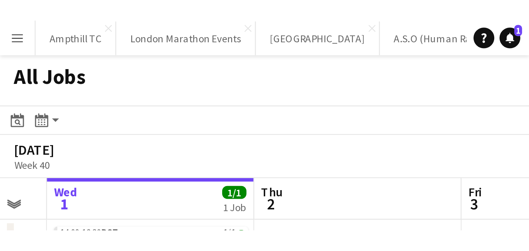
scroll to position [0, 228]
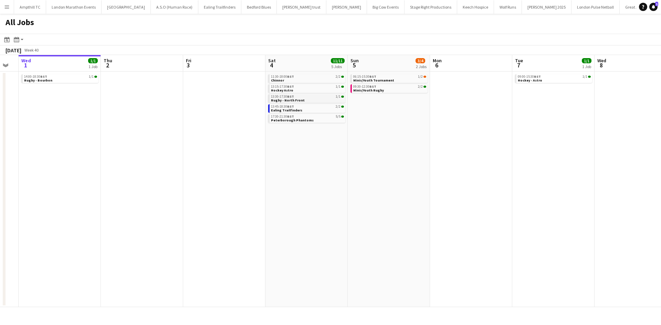
click at [319, 100] on link "13:30-17:30 BST 1/1 Rugby - North Front" at bounding box center [307, 98] width 73 height 8
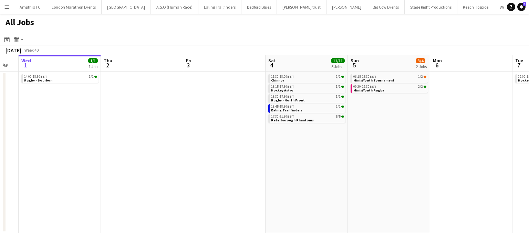
drag, startPoint x: 363, startPoint y: 143, endPoint x: 174, endPoint y: 127, distance: 189.8
click at [176, 127] on app-calendar-viewport "Sun 28 2/2 1 Job Mon 29 Tue 30 Wed 1 1/1 1 Job Thu 2 Fri 3 Sat 4 11/11 5 Jobs S…" at bounding box center [264, 144] width 529 height 178
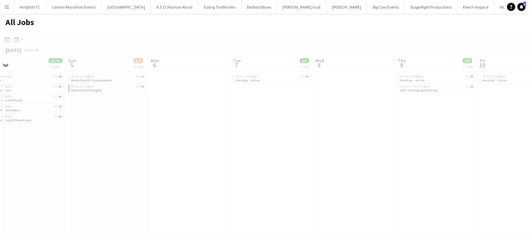
drag, startPoint x: 314, startPoint y: 120, endPoint x: 245, endPoint y: 94, distance: 73.4
click at [169, 120] on app-all-jobs "All Jobs Date picker OCT 2025 OCT 2025 Monday M Tuesday T Wednesday W Thursday …" at bounding box center [264, 124] width 529 height 220
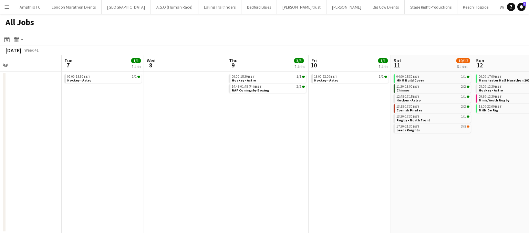
drag, startPoint x: 249, startPoint y: 102, endPoint x: 147, endPoint y: 111, distance: 102.3
click at [148, 110] on app-calendar-viewport "Sat 4 11/11 5 Jobs Sun 5 3/4 2 Jobs Mon 6 Tue 7 1/1 1 Job Wed 8 Thu 9 3/3 2 Job…" at bounding box center [264, 144] width 529 height 178
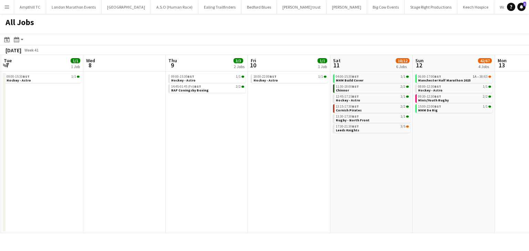
drag, startPoint x: 304, startPoint y: 113, endPoint x: 180, endPoint y: 113, distance: 124.0
click at [178, 113] on app-calendar-viewport "Sat 4 11/11 5 Jobs Sun 5 3/4 2 Jobs Mon 6 Tue 7 1/1 1 Job Wed 8 Thu 9 3/3 2 Job…" at bounding box center [264, 144] width 529 height 178
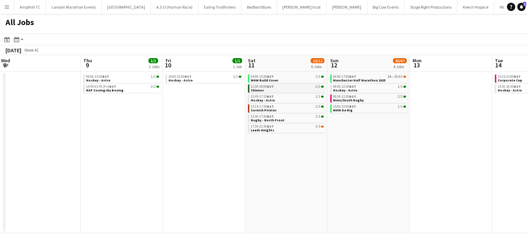
click at [305, 90] on link "11:30-18:00 BST 2/2 Chinnor" at bounding box center [287, 88] width 73 height 8
click at [280, 107] on div "13:15-17:30 BST 2/2" at bounding box center [287, 106] width 73 height 3
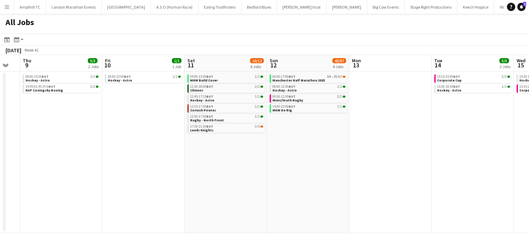
drag, startPoint x: 409, startPoint y: 133, endPoint x: 349, endPoint y: 135, distance: 60.7
click at [349, 135] on app-calendar-viewport "Sun 5 3/4 2 Jobs Mon 6 Tue 7 1/1 1 Job Wed 8 Thu 9 3/3 2 Jobs Fri 10 1/1 1 Job …" at bounding box center [264, 144] width 529 height 178
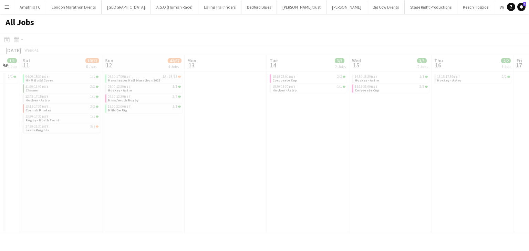
scroll to position [0, 188]
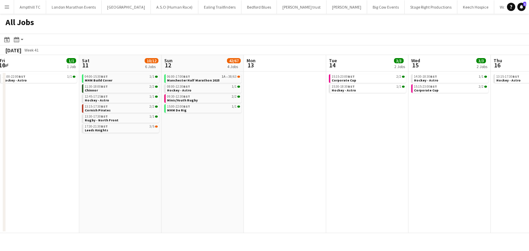
drag, startPoint x: 382, startPoint y: 131, endPoint x: 319, endPoint y: 130, distance: 63.4
click at [322, 130] on app-calendar-viewport "Wed 8 Thu 9 3/3 2 Jobs Fri 10 1/1 1 Job Sat 11 10/12 6 Jobs Sun 12 42/67 4 Jobs…" at bounding box center [264, 144] width 529 height 178
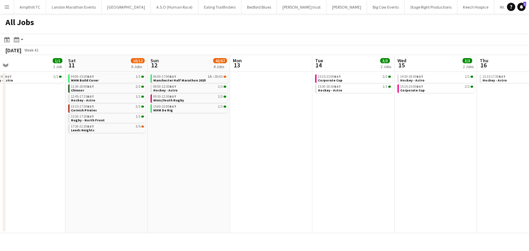
drag, startPoint x: 322, startPoint y: 130, endPoint x: 326, endPoint y: 131, distance: 3.6
click at [326, 131] on app-calendar-viewport "Wed 8 Thu 9 3/3 2 Jobs Fri 10 1/1 1 Job Sat 11 10/12 6 Jobs Sun 12 42/67 4 Jobs…" at bounding box center [264, 144] width 529 height 178
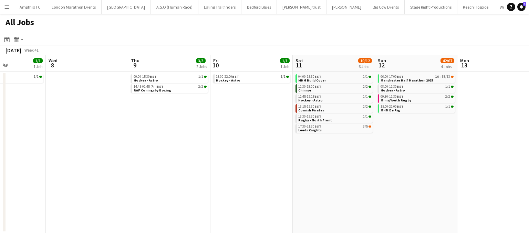
drag, startPoint x: 203, startPoint y: 124, endPoint x: 174, endPoint y: 124, distance: 28.9
click at [255, 131] on app-calendar-viewport "Sun 5 3/4 2 Jobs Mon 6 Tue 7 1/1 1 Job Wed 8 Thu 9 3/3 2 Jobs Fri 10 1/1 1 Job …" at bounding box center [264, 144] width 529 height 178
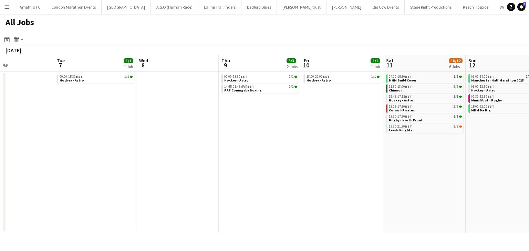
drag, startPoint x: 171, startPoint y: 124, endPoint x: 345, endPoint y: 123, distance: 174.3
click at [345, 123] on app-calendar-viewport "Sat 4 11/11 5 Jobs Sun 5 3/4 2 Jobs Mon 6 Tue 7 1/1 1 Job Wed 8 Thu 9 3/3 2 Job…" at bounding box center [264, 144] width 529 height 178
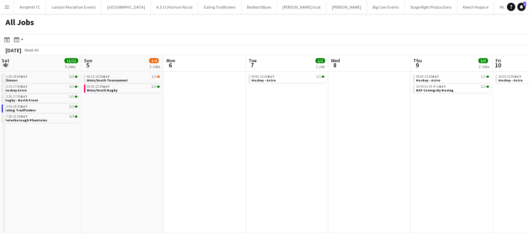
drag, startPoint x: 237, startPoint y: 121, endPoint x: 259, endPoint y: 125, distance: 22.8
click at [266, 124] on app-calendar-viewport "Thu 2 Fri 3 Sat 4 11/11 5 Jobs Sun 5 3/4 2 Jobs Mon 6 Tue 7 1/1 1 Job Wed 8 Thu…" at bounding box center [264, 144] width 529 height 178
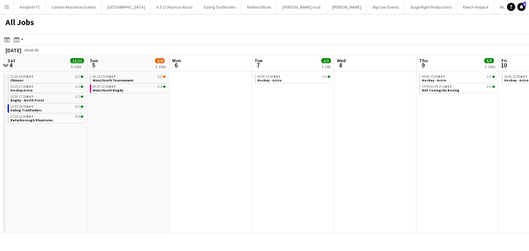
drag, startPoint x: 139, startPoint y: 117, endPoint x: 233, endPoint y: 117, distance: 93.7
click at [221, 117] on app-calendar-viewport "Thu 2 Fri 3 Sat 4 11/11 5 Jobs Sun 5 3/4 2 Jobs Mon 6 Tue 7 1/1 1 Job Wed 8 Thu…" at bounding box center [264, 144] width 529 height 178
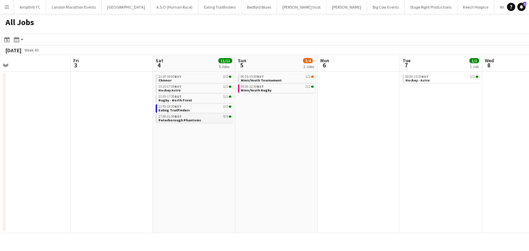
drag, startPoint x: 204, startPoint y: 117, endPoint x: 217, endPoint y: 119, distance: 13.2
click at [230, 119] on app-calendar-viewport "Tue 30 Wed 1 1/1 1 Job Thu 2 Fri 3 Sat 4 11/11 5 Jobs Sun 5 3/4 2 Jobs Mon 6 Tu…" at bounding box center [264, 144] width 529 height 178
click at [260, 80] on span "Minis/Youth Tournament" at bounding box center [262, 80] width 41 height 4
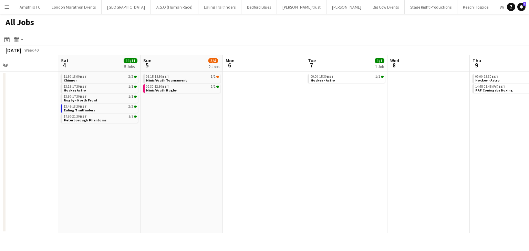
drag, startPoint x: 202, startPoint y: 137, endPoint x: 296, endPoint y: 133, distance: 94.4
click at [199, 136] on app-calendar-viewport "Tue 30 Wed 1 1/1 1 Job Thu 2 Fri 3 Sat 4 11/11 5 Jobs Sun 5 3/4 2 Jobs Mon 6 Tu…" at bounding box center [264, 144] width 529 height 178
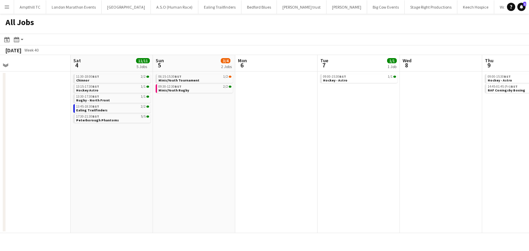
drag, startPoint x: 306, startPoint y: 140, endPoint x: 237, endPoint y: 140, distance: 69.6
click at [239, 140] on app-calendar-viewport "Tue 30 Wed 1 1/1 1 Job Thu 2 Fri 3 Sat 4 11/11 5 Jobs Sun 5 3/4 2 Jobs Mon 6 Tu…" at bounding box center [264, 144] width 529 height 178
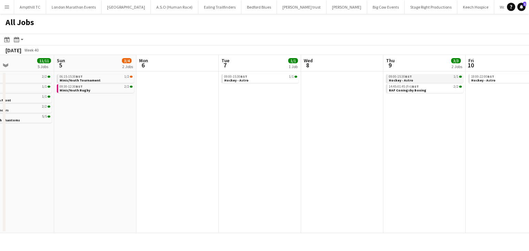
click at [413, 78] on link "09:00-15:30 BST 1/1 Hockey - Astro" at bounding box center [425, 78] width 73 height 8
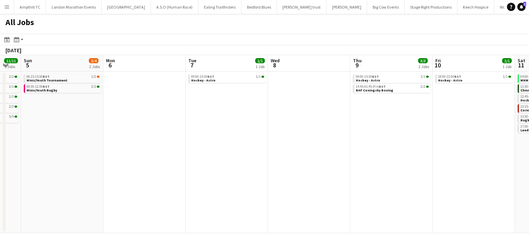
scroll to position [0, 237]
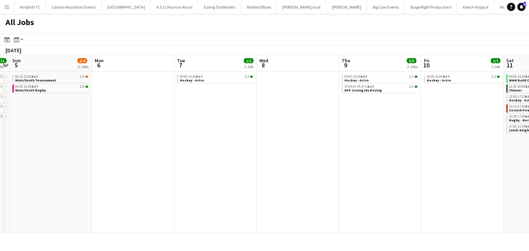
drag, startPoint x: 365, startPoint y: 142, endPoint x: 195, endPoint y: 151, distance: 170.4
click at [195, 151] on app-calendar-viewport "Thu 2 Fri 3 Sat 4 11/11 5 Jobs Sun 5 3/4 2 Jobs Mon 6 Tue 7 1/1 1 Job Wed 8 Thu…" at bounding box center [264, 144] width 529 height 178
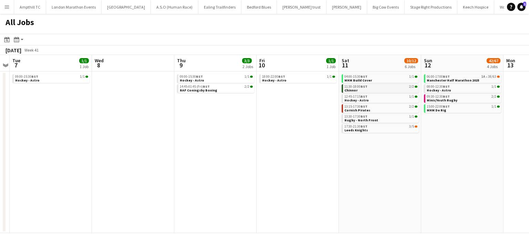
click at [382, 89] on link "11:30-18:00 BST 2/2 Chinnor" at bounding box center [380, 88] width 73 height 8
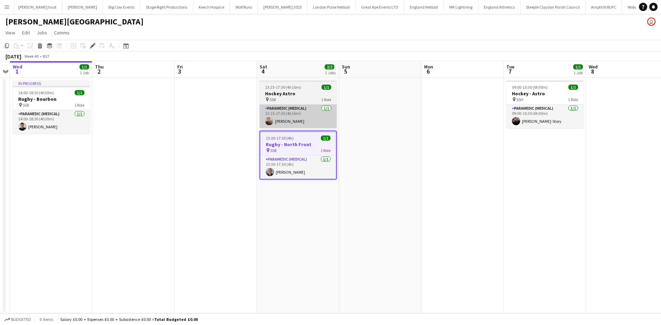
scroll to position [0, 271]
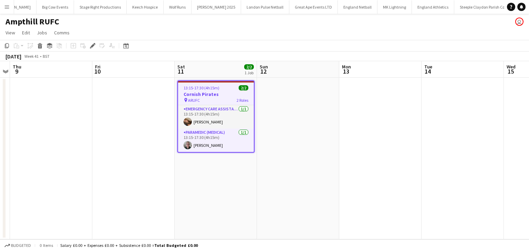
scroll to position [0, 331]
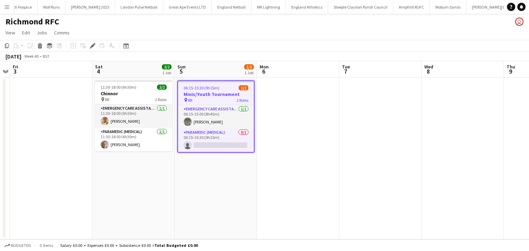
scroll to position [0, 475]
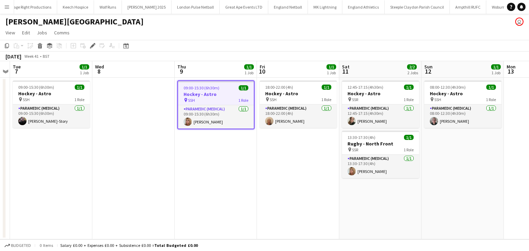
scroll to position [0, 402]
